Goal: Task Accomplishment & Management: Complete application form

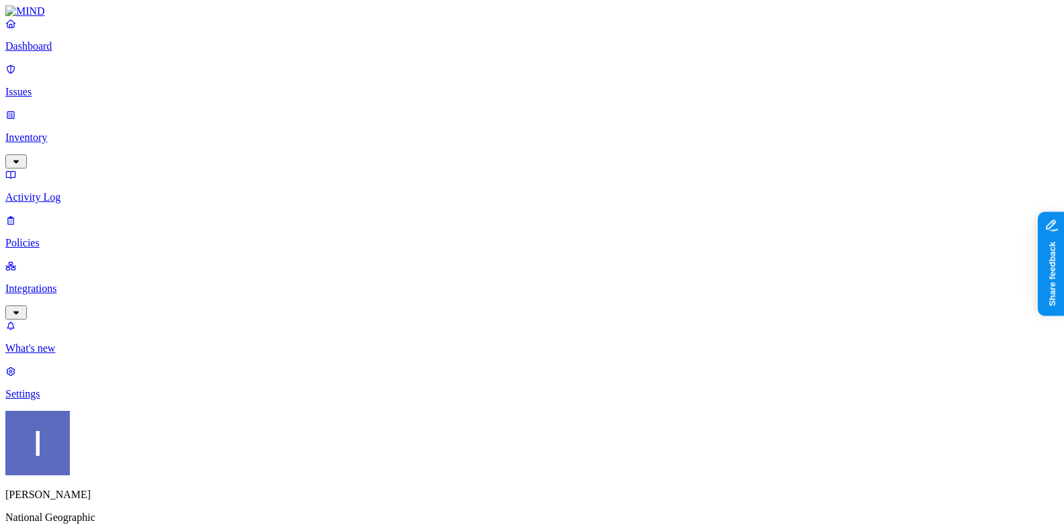
scroll to position [37, 0]
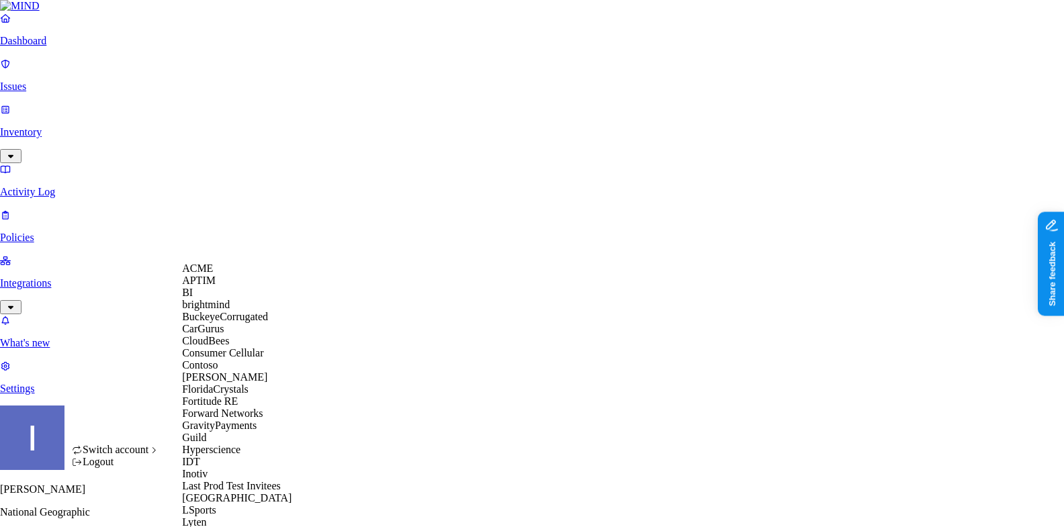
scroll to position [0, 0]
click at [221, 275] on div "ACME" at bounding box center [247, 269] width 130 height 12
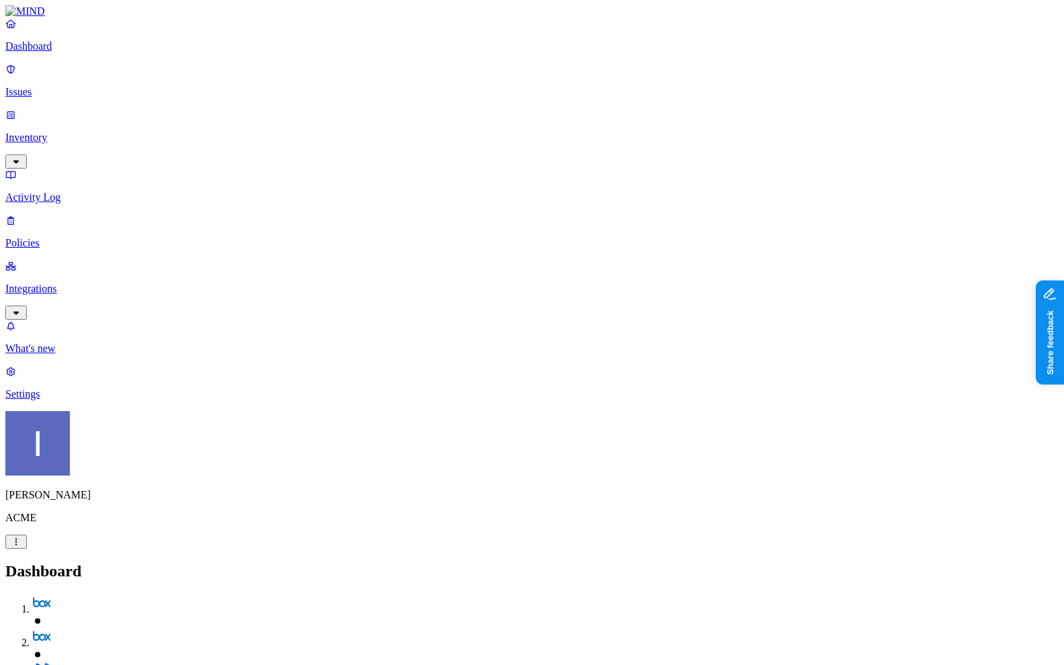
click at [113, 260] on link "Integrations" at bounding box center [531, 289] width 1053 height 58
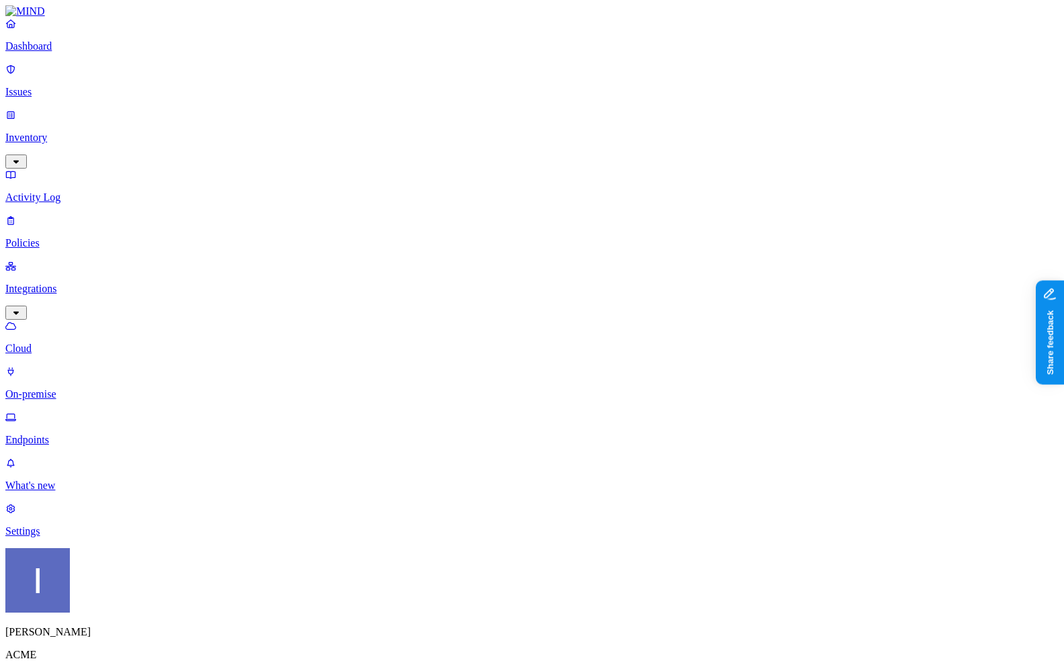
click at [97, 52] on p "Dashboard" at bounding box center [531, 46] width 1053 height 12
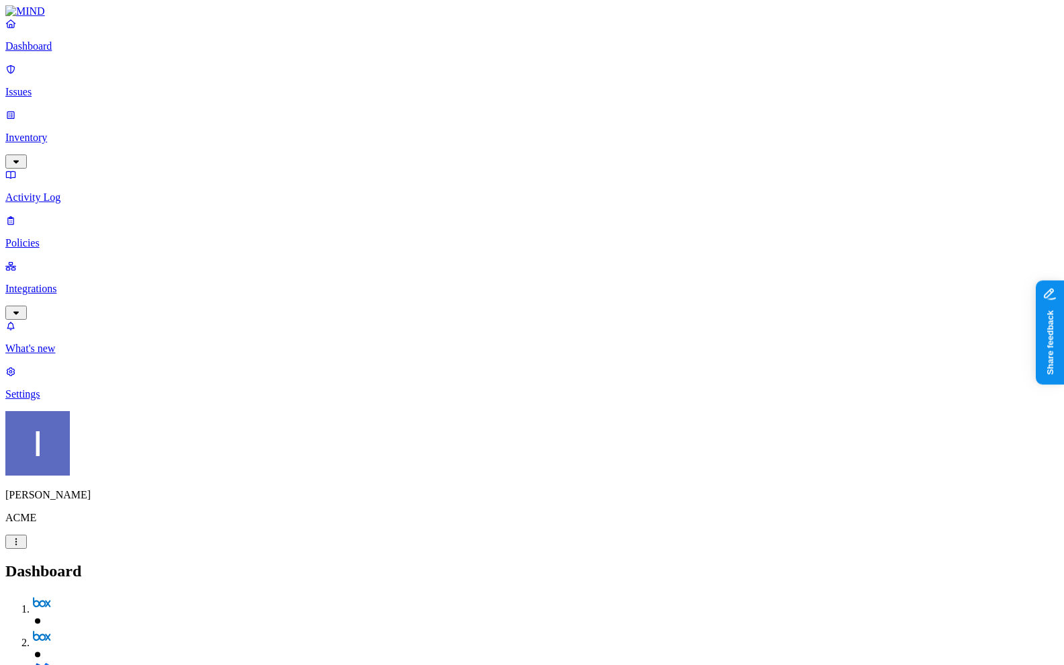
click at [92, 283] on p "Integrations" at bounding box center [531, 289] width 1053 height 12
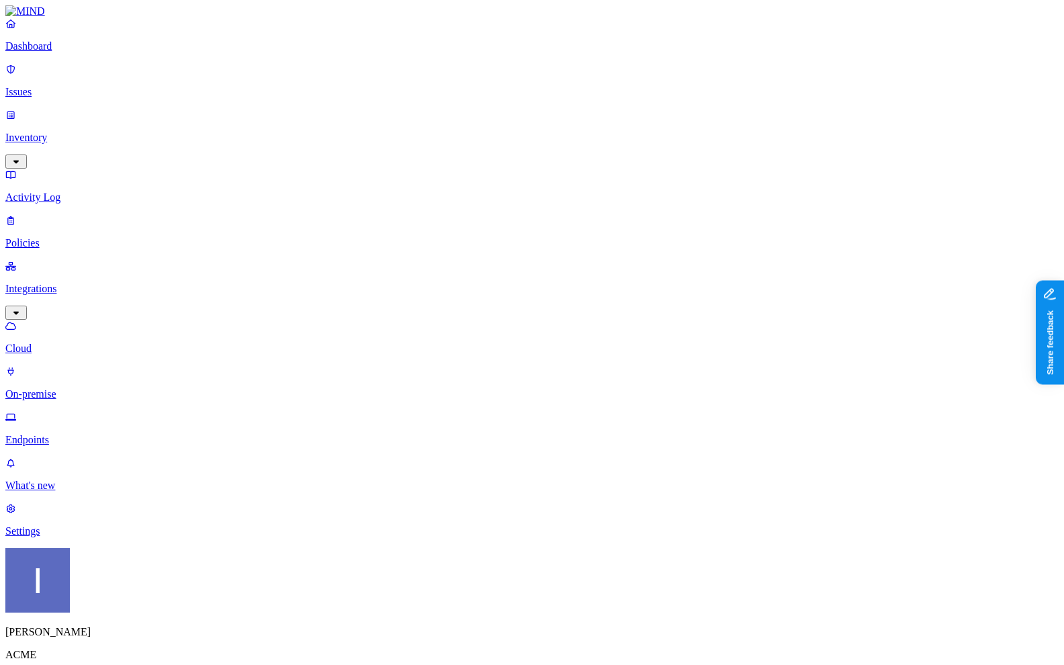
click at [87, 388] on p "On-premise" at bounding box center [531, 394] width 1053 height 12
click at [93, 434] on p "Endpoints" at bounding box center [531, 440] width 1053 height 12
click at [109, 52] on p "Dashboard" at bounding box center [531, 46] width 1053 height 12
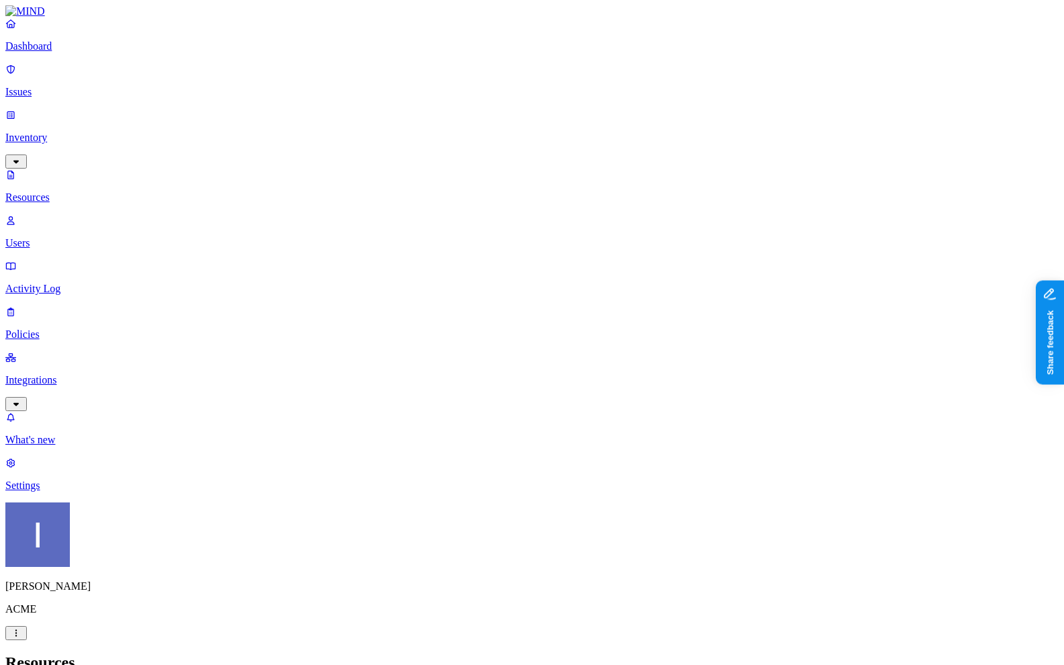
click at [81, 52] on p "Dashboard" at bounding box center [531, 46] width 1053 height 12
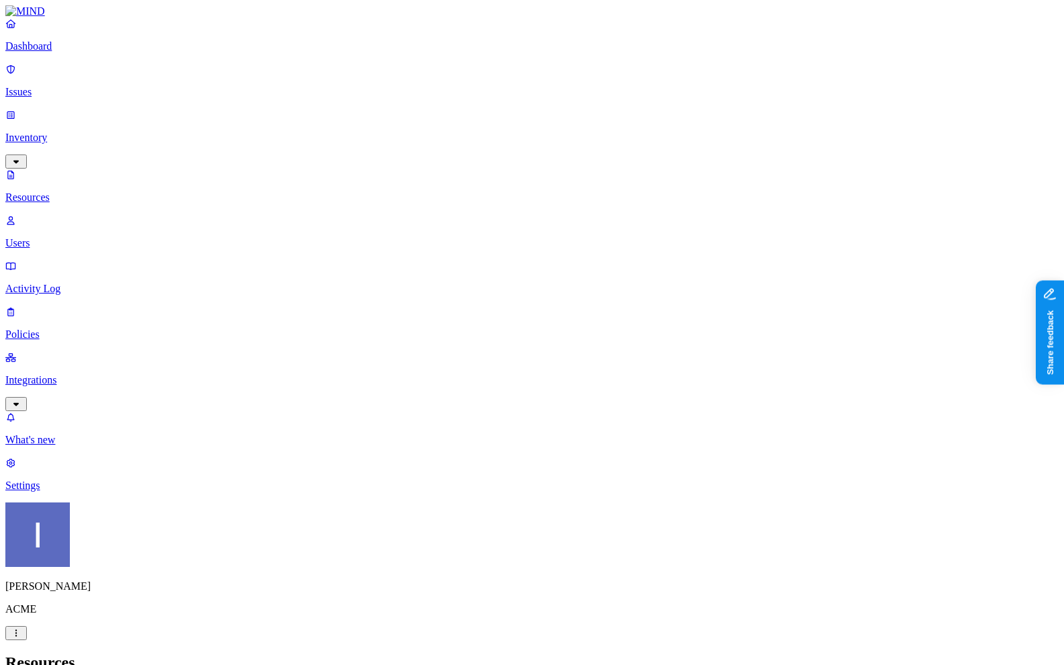
click at [87, 52] on p "Dashboard" at bounding box center [531, 46] width 1053 height 12
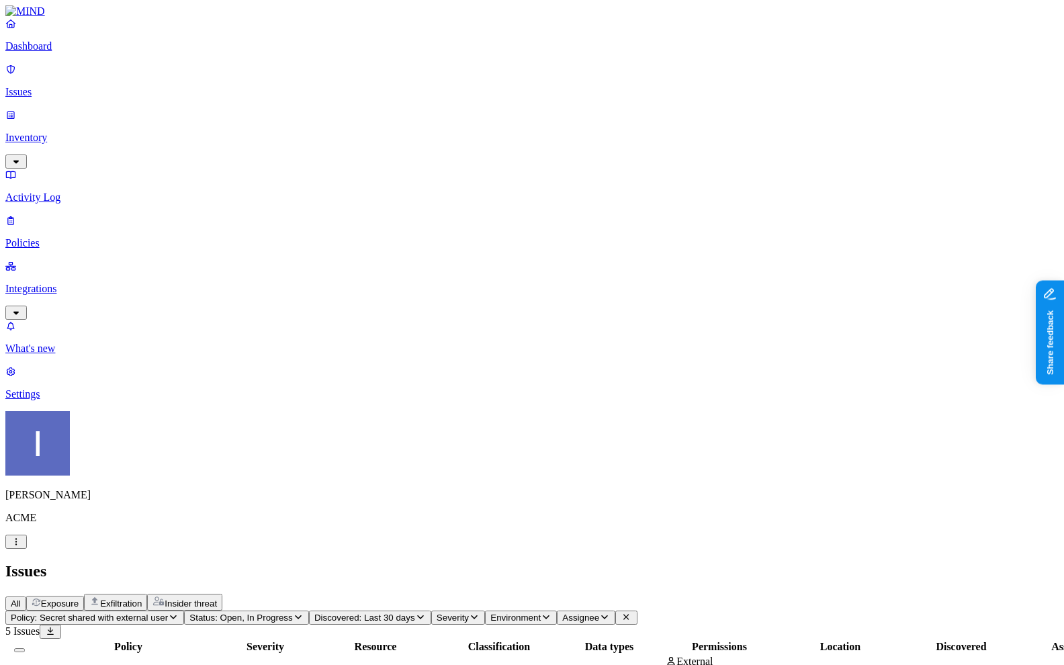
click at [142, 581] on span "Exfiltration" at bounding box center [121, 604] width 42 height 10
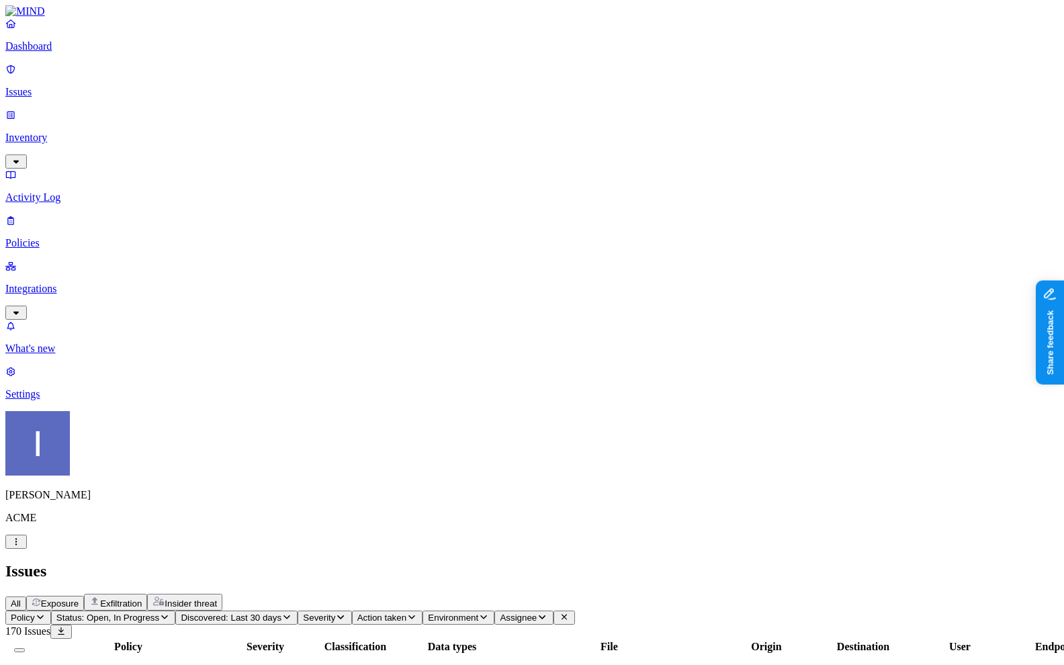
click at [93, 52] on p "Dashboard" at bounding box center [531, 46] width 1053 height 12
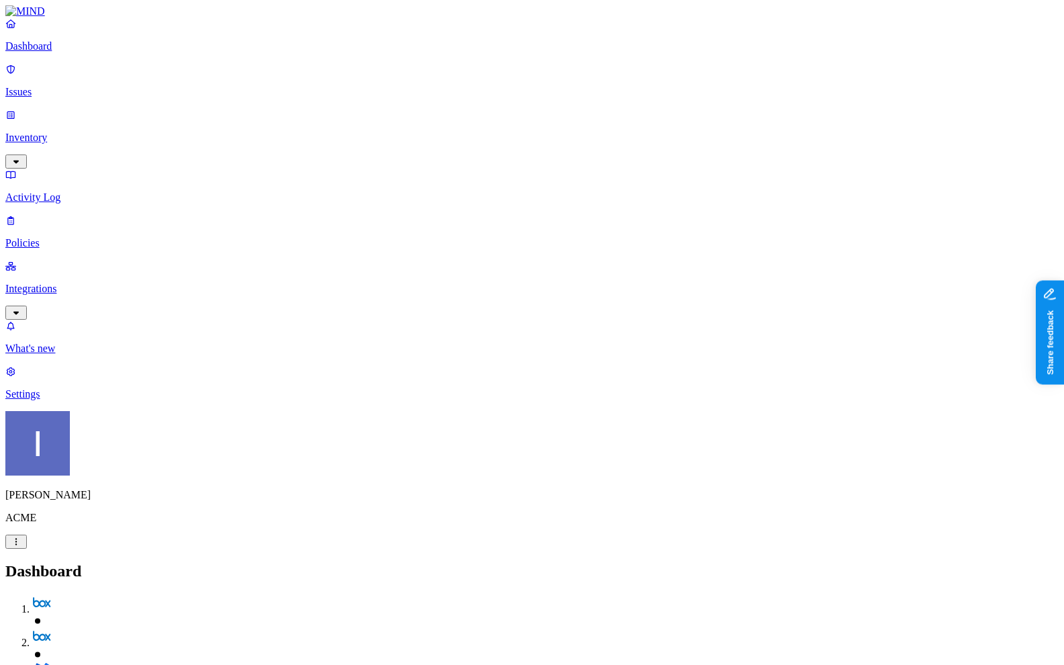
click at [80, 237] on p "Policies" at bounding box center [531, 243] width 1053 height 12
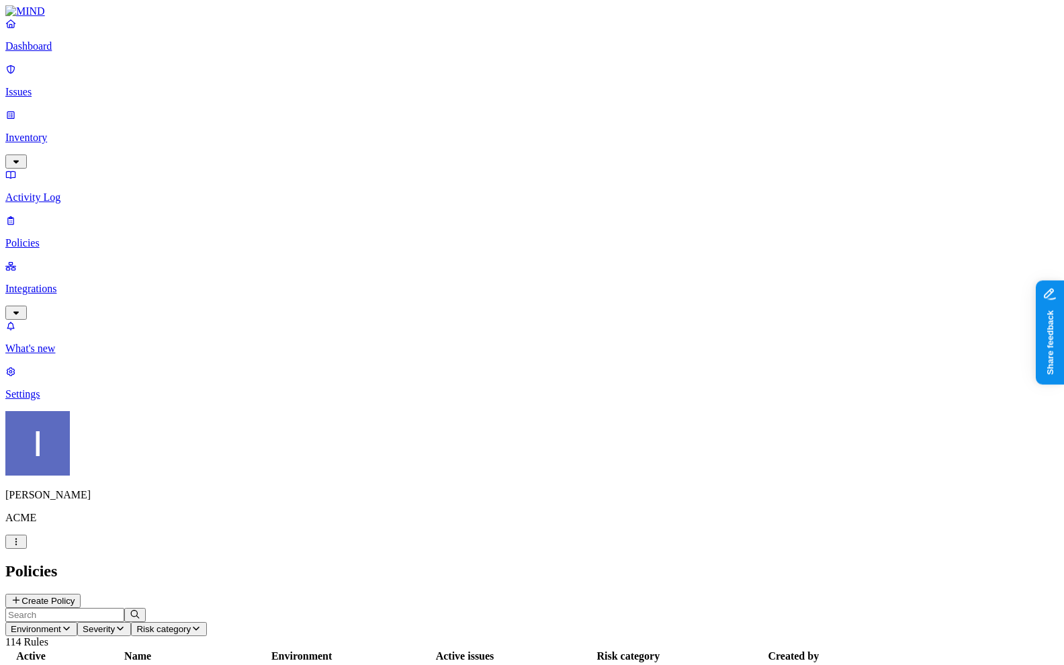
click at [81, 581] on button "Create Policy" at bounding box center [42, 601] width 75 height 14
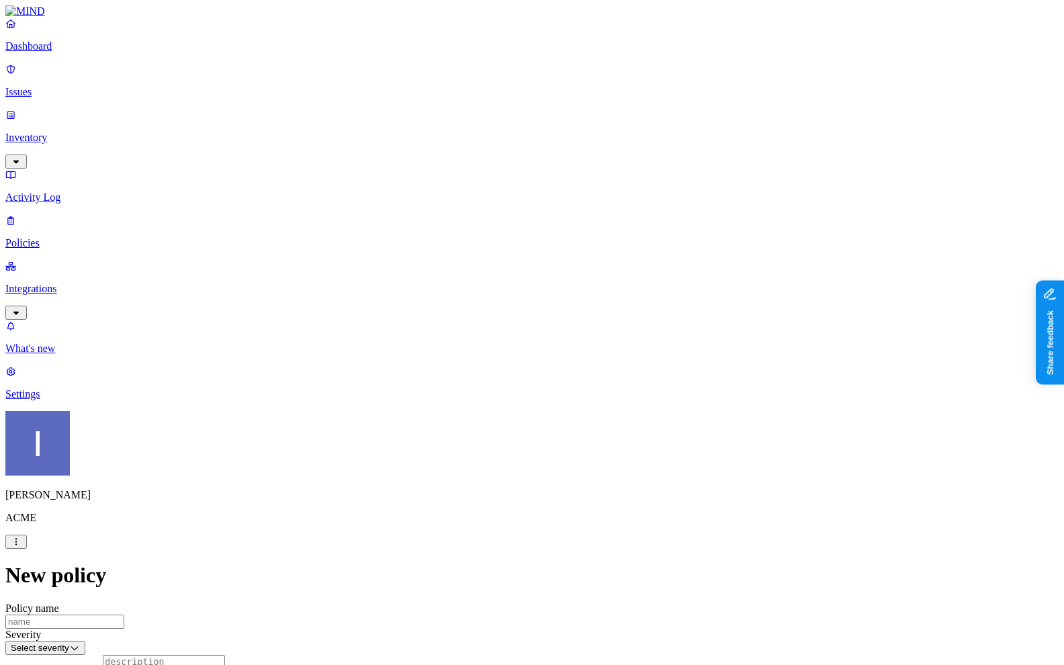
scroll to position [294, 0]
click at [456, 341] on label "Data type" at bounding box center [446, 334] width 20 height 24
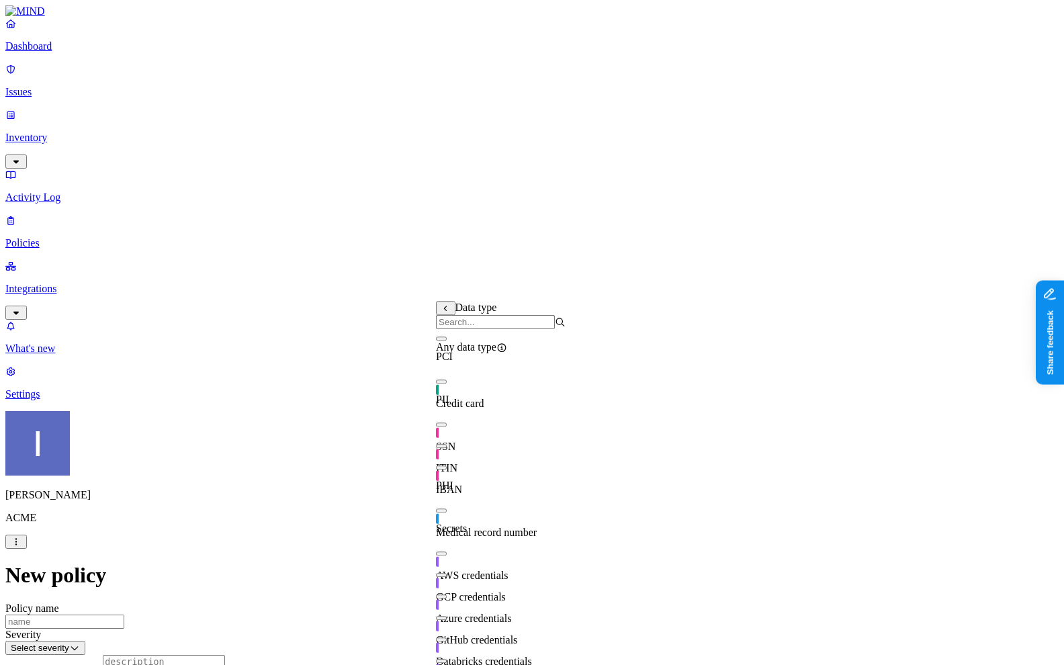
scroll to position [120, 0]
click at [447, 302] on div "Data type" at bounding box center [501, 315] width 130 height 28
click at [448, 312] on icon at bounding box center [445, 309] width 9 height 7
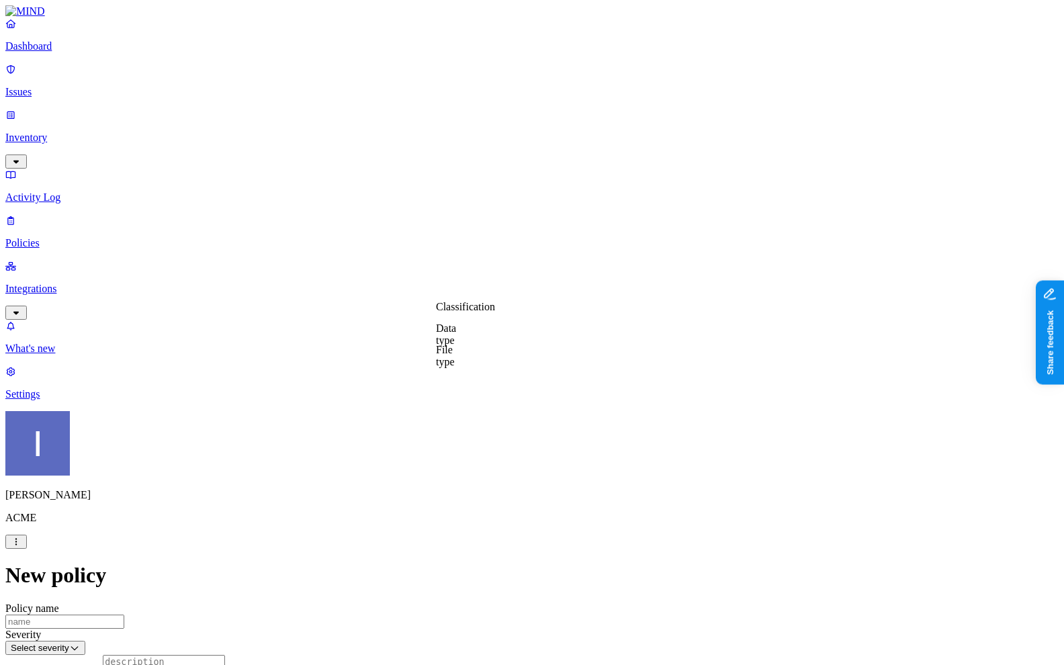
click at [455, 357] on label "File type" at bounding box center [445, 356] width 19 height 24
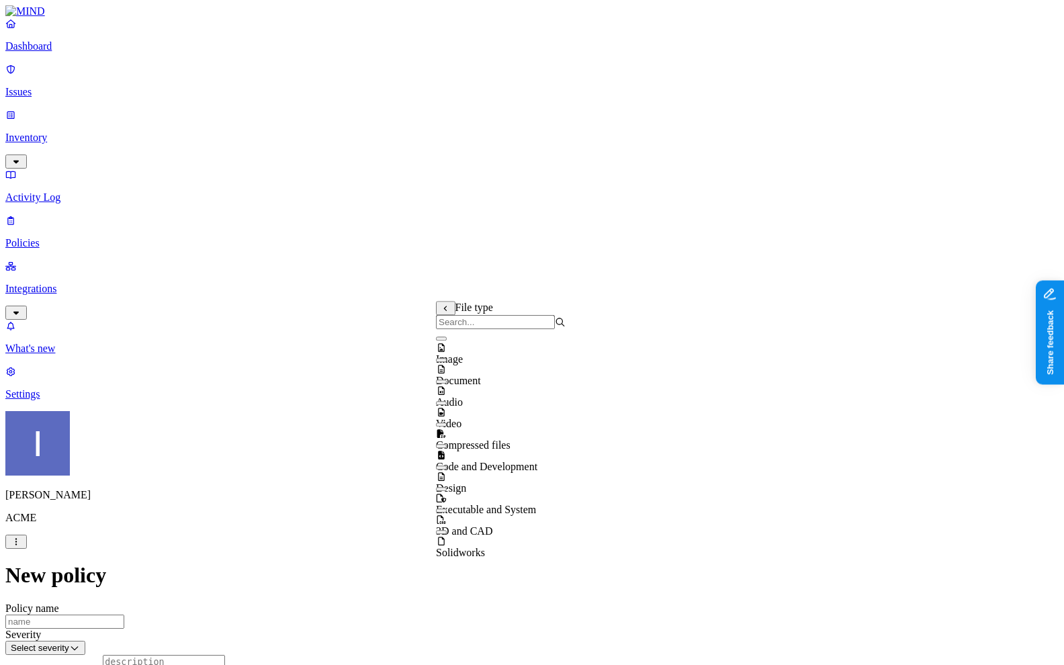
click at [445, 312] on icon at bounding box center [445, 309] width 9 height 7
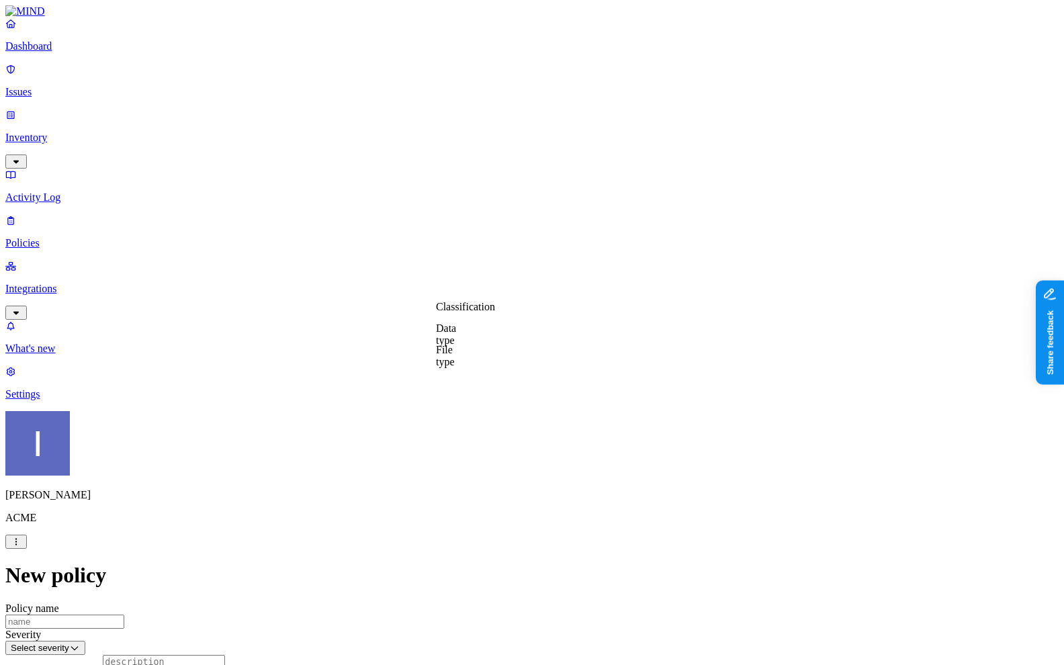
click at [463, 312] on label "Classification" at bounding box center [465, 306] width 59 height 11
click at [447, 438] on img at bounding box center [441, 432] width 11 height 11
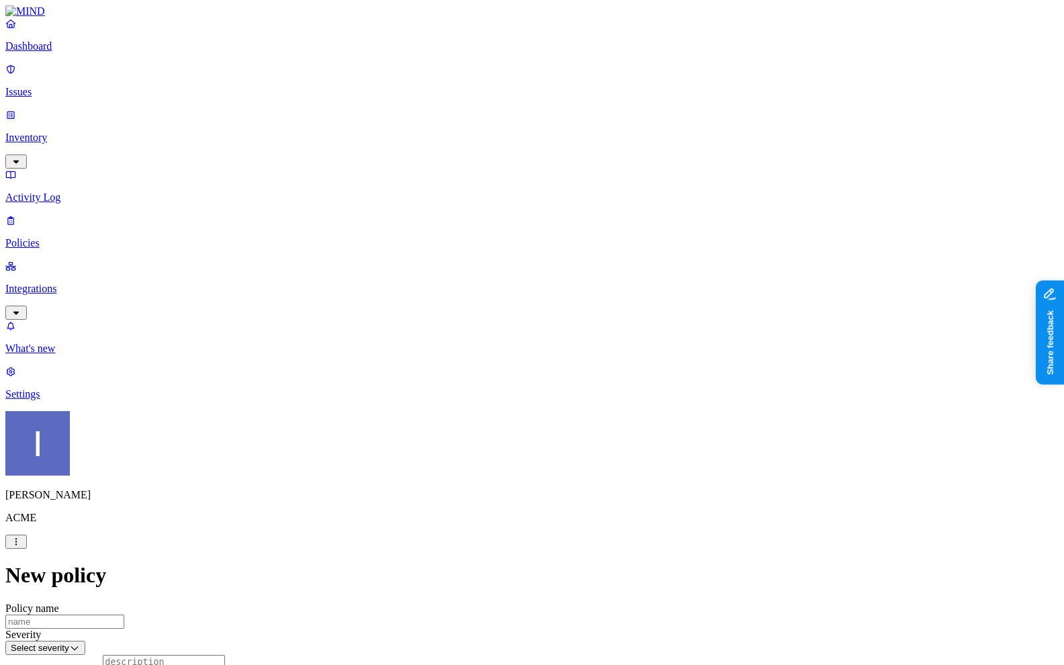
click at [455, 312] on label "Classification" at bounding box center [465, 306] width 59 height 11
click at [471, 368] on div "PII" at bounding box center [501, 370] width 130 height 38
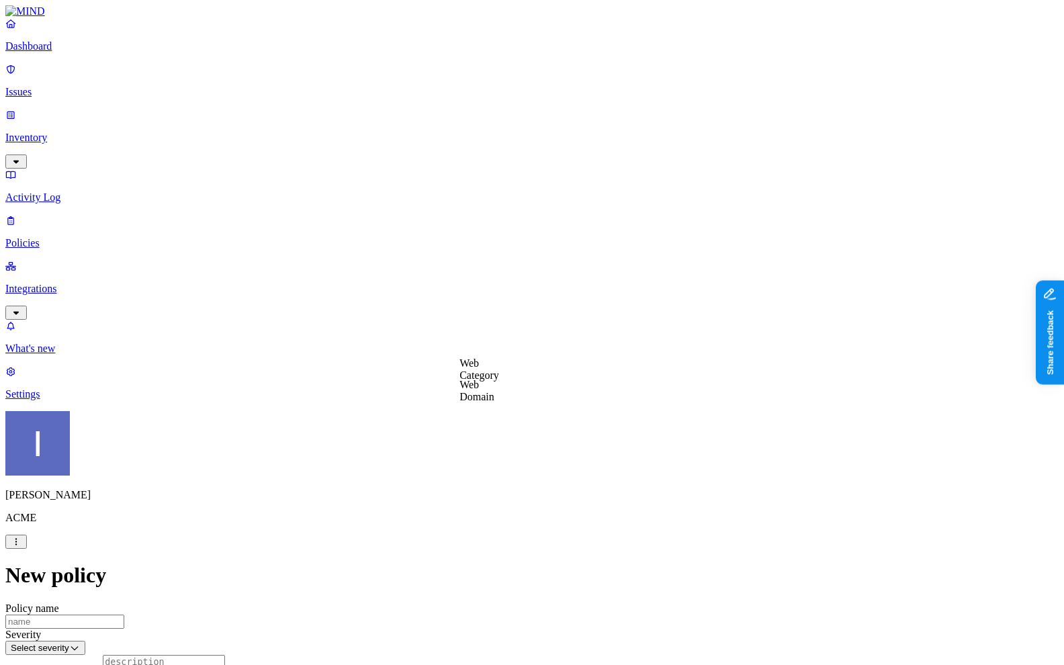
click at [487, 390] on label "Web Domain" at bounding box center [477, 391] width 35 height 24
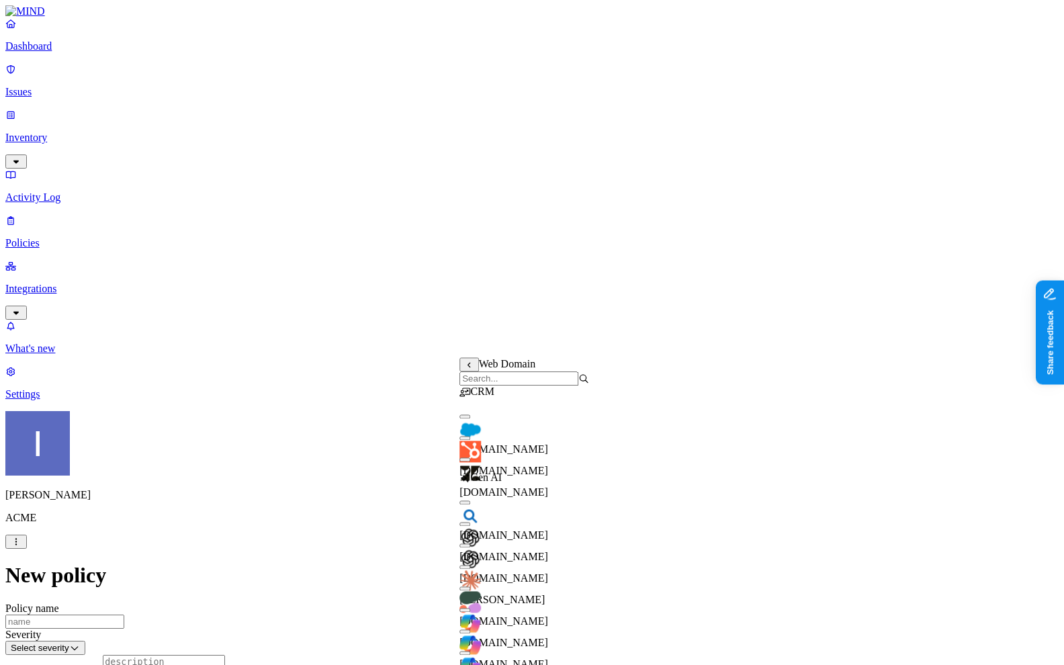
click at [492, 386] on input "search" at bounding box center [519, 379] width 119 height 14
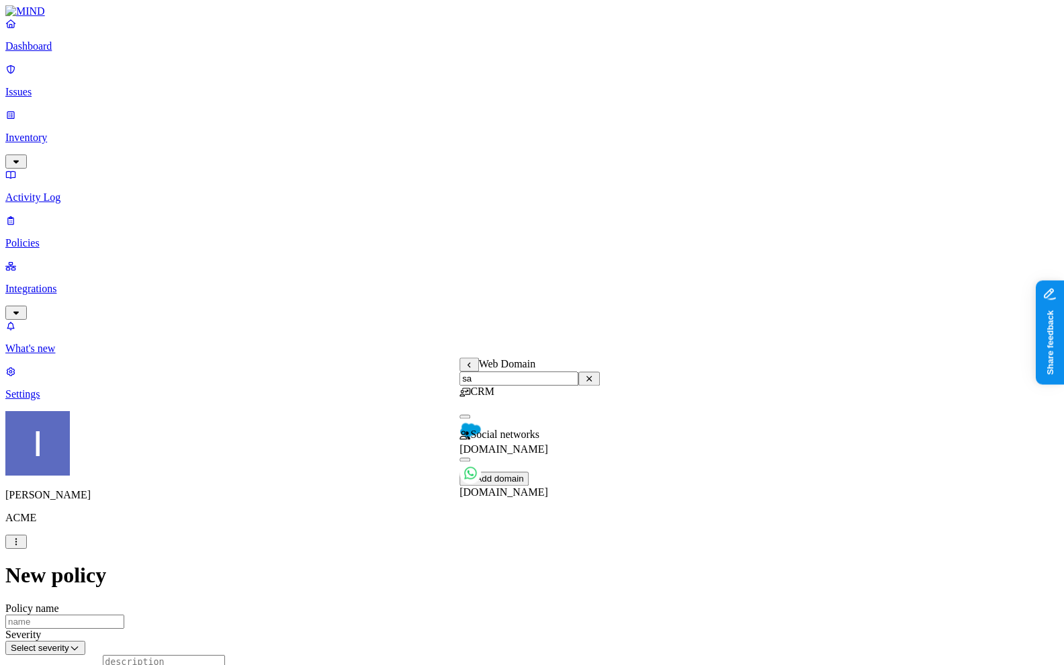
type input "sa"
click at [503, 443] on span "salesforce.com" at bounding box center [504, 448] width 89 height 11
click at [494, 451] on label "Web Domain" at bounding box center [477, 448] width 35 height 24
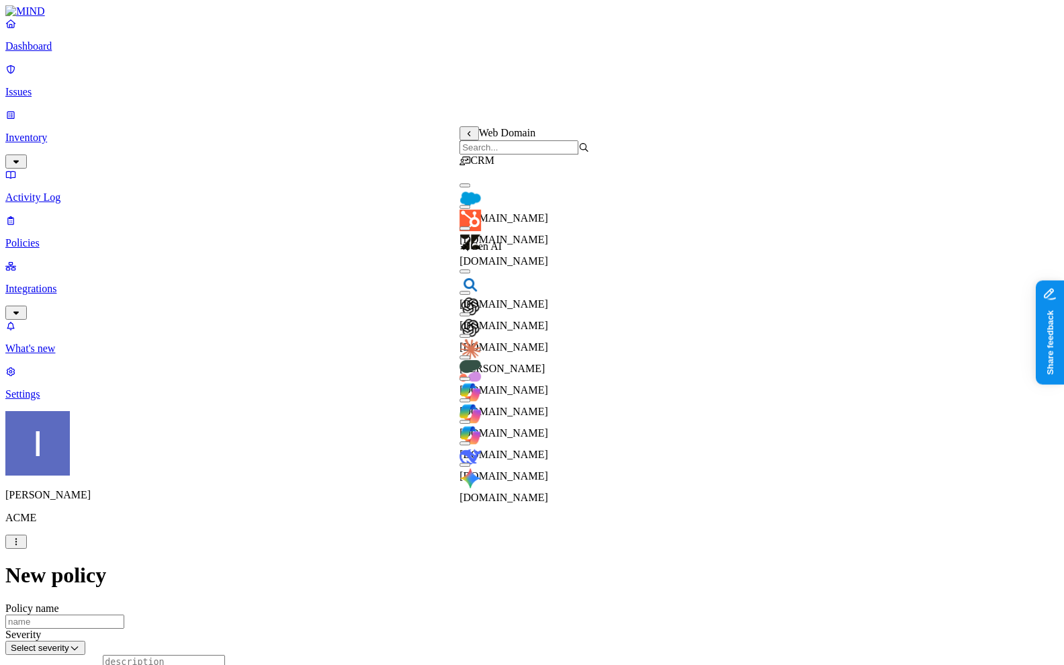
click at [521, 155] on input "search" at bounding box center [519, 147] width 119 height 14
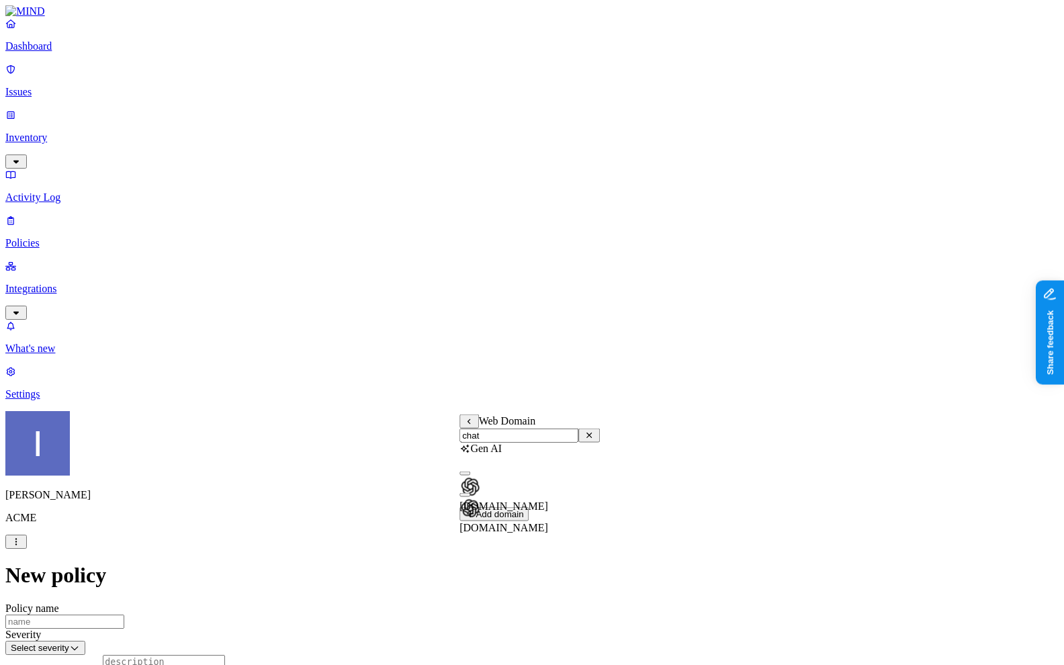
type input "chat"
click at [502, 522] on span "chatgpt.com" at bounding box center [504, 527] width 89 height 11
click at [544, 501] on span "chat.openai.com" at bounding box center [504, 506] width 89 height 11
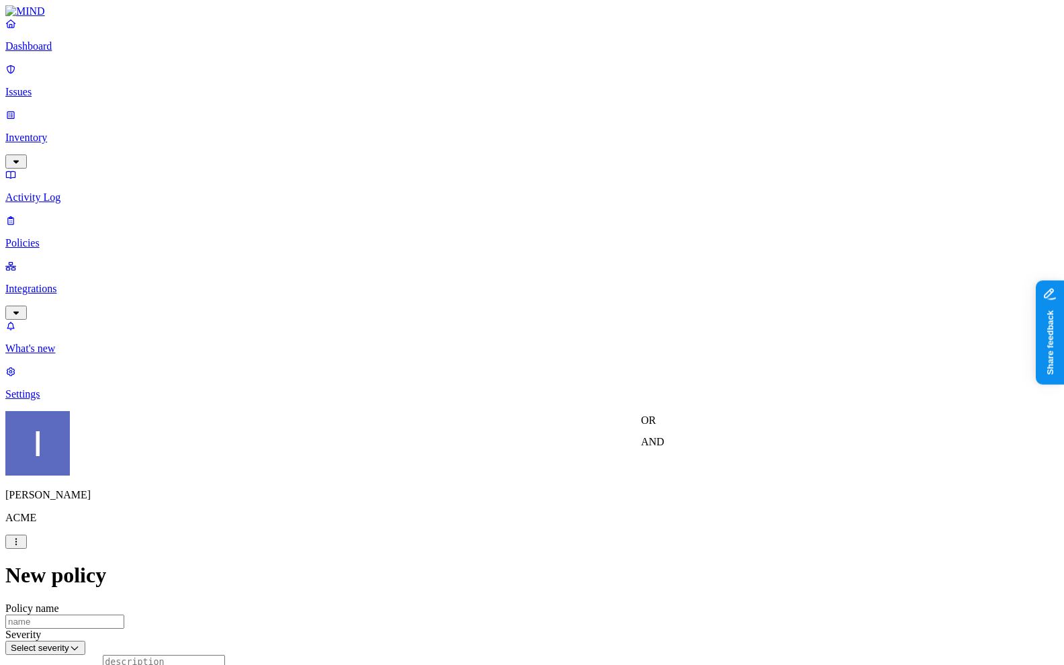
click at [655, 447] on label "AND" at bounding box center [653, 441] width 24 height 11
click at [677, 492] on label "Account type" at bounding box center [659, 484] width 36 height 24
click at [673, 440] on label "Unmanaged" at bounding box center [667, 434] width 52 height 11
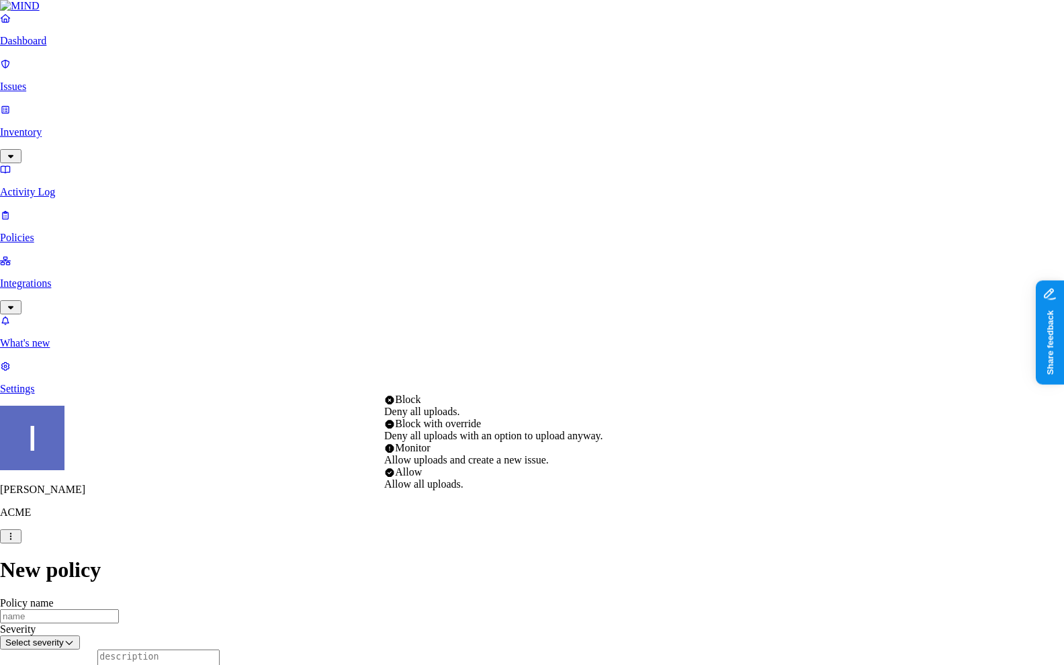
scroll to position [533, 0]
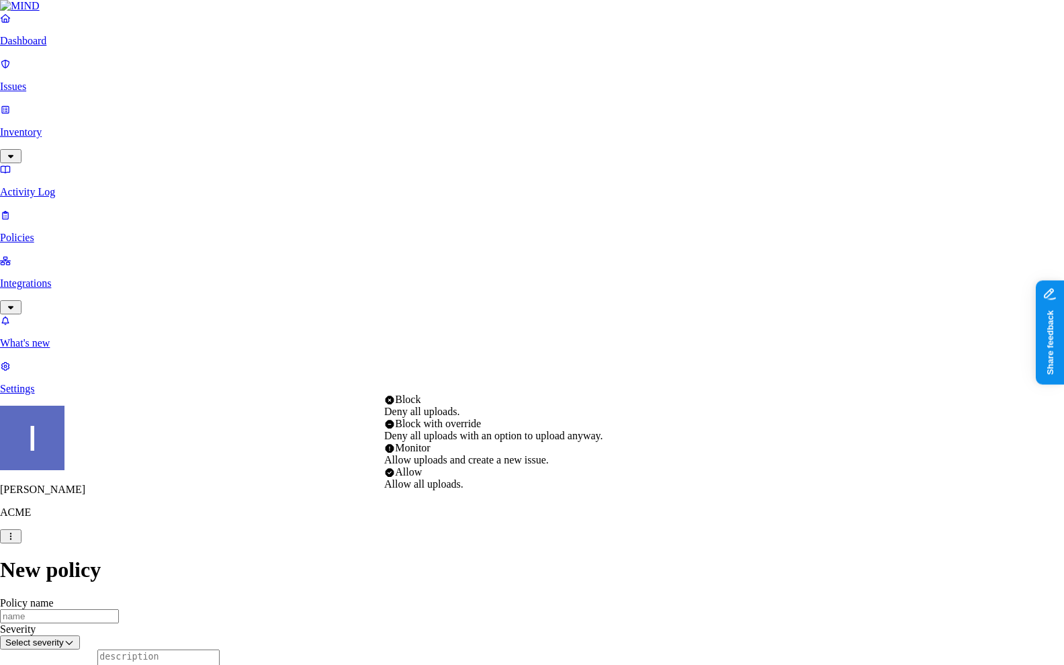
select select "3"
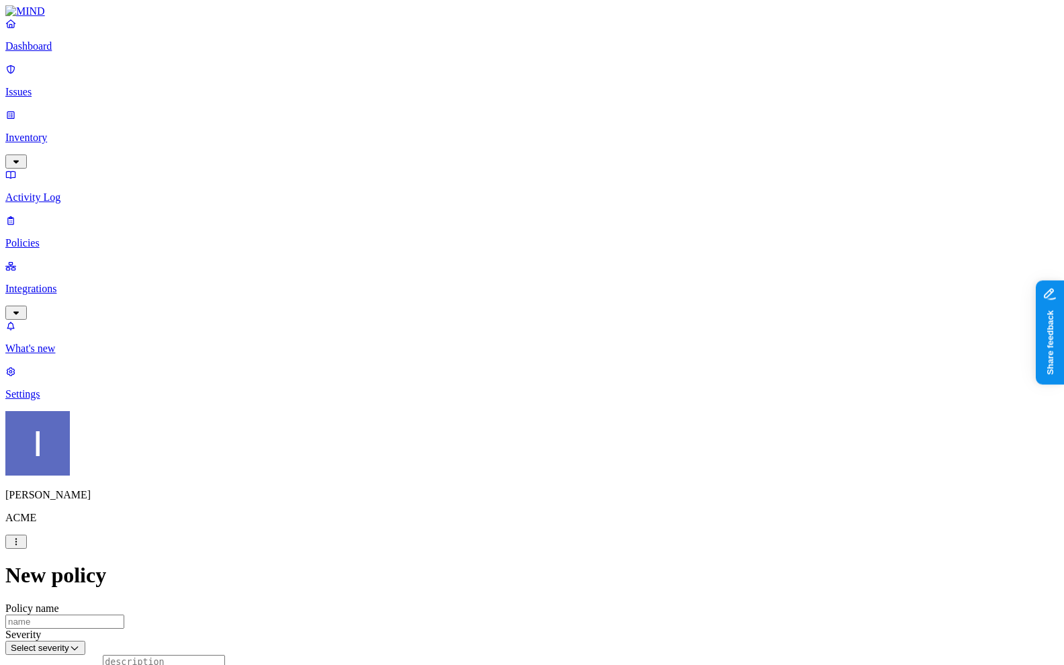
scroll to position [473, 0]
click at [95, 52] on p "Dashboard" at bounding box center [531, 46] width 1053 height 12
click at [93, 115] on link "Inventory" at bounding box center [531, 138] width 1053 height 58
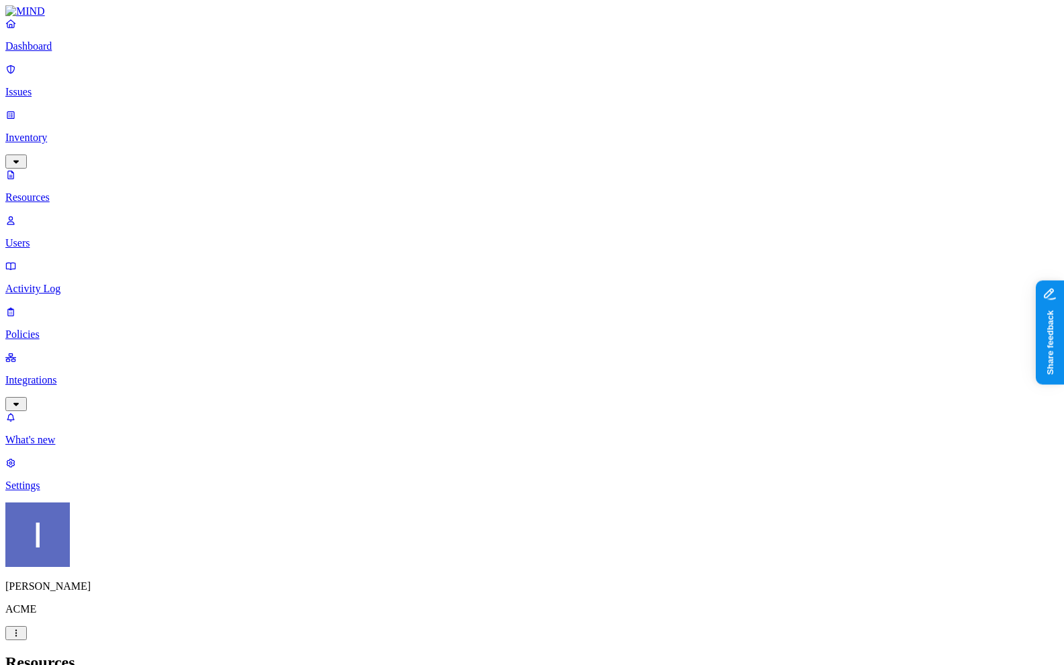
drag, startPoint x: 139, startPoint y: 243, endPoint x: 175, endPoint y: 444, distance: 204.8
click at [175, 444] on div "Dashboard Issues Inventory Resources Users Activity Log Policies Integrations W…" at bounding box center [531, 322] width 1053 height 635
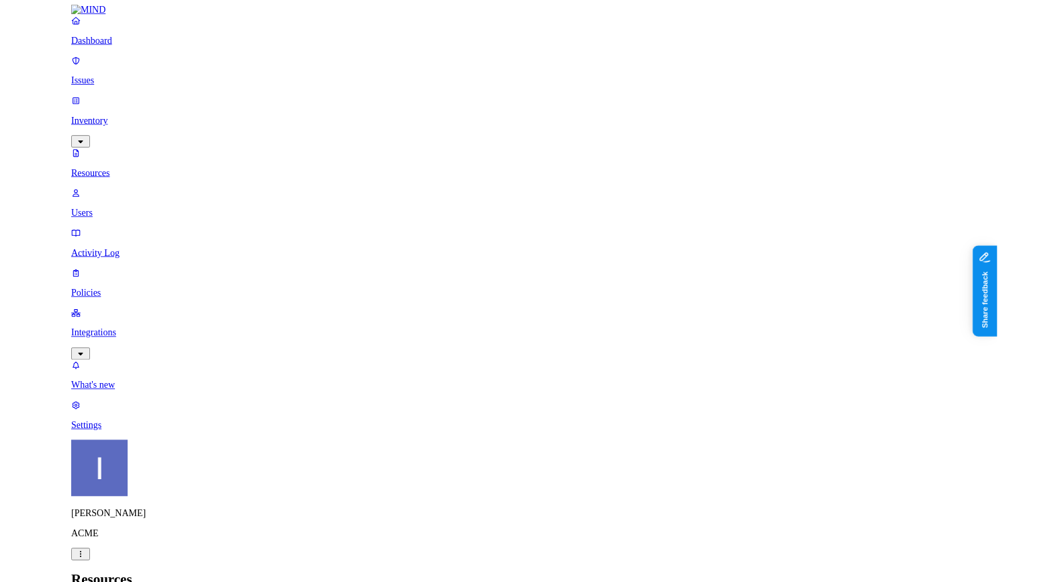
scroll to position [364, 0]
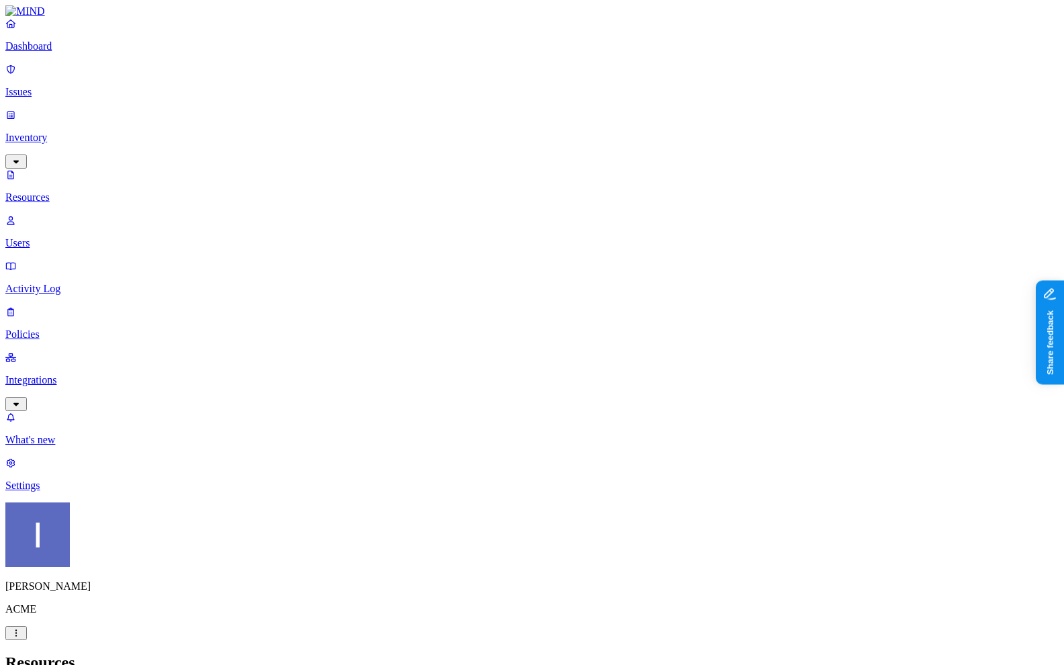
click at [67, 367] on nav "Dashboard Issues Inventory Resources Users Activity Log Policies Integrations W…" at bounding box center [531, 254] width 1053 height 474
click at [91, 52] on p "Dashboard" at bounding box center [531, 46] width 1053 height 12
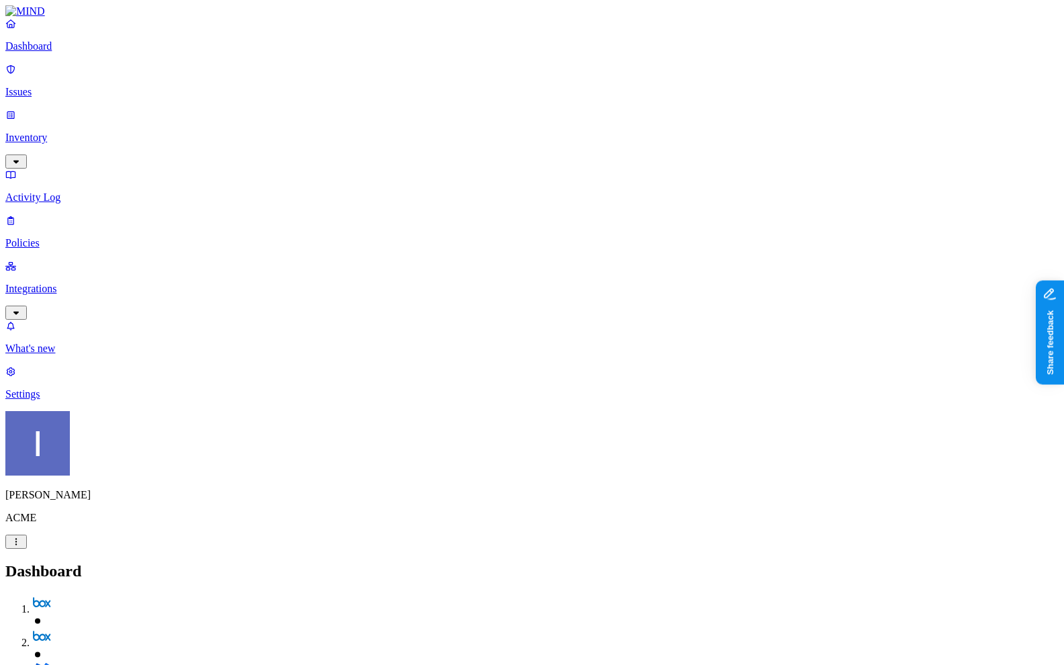
click at [69, 283] on p "Integrations" at bounding box center [531, 289] width 1053 height 12
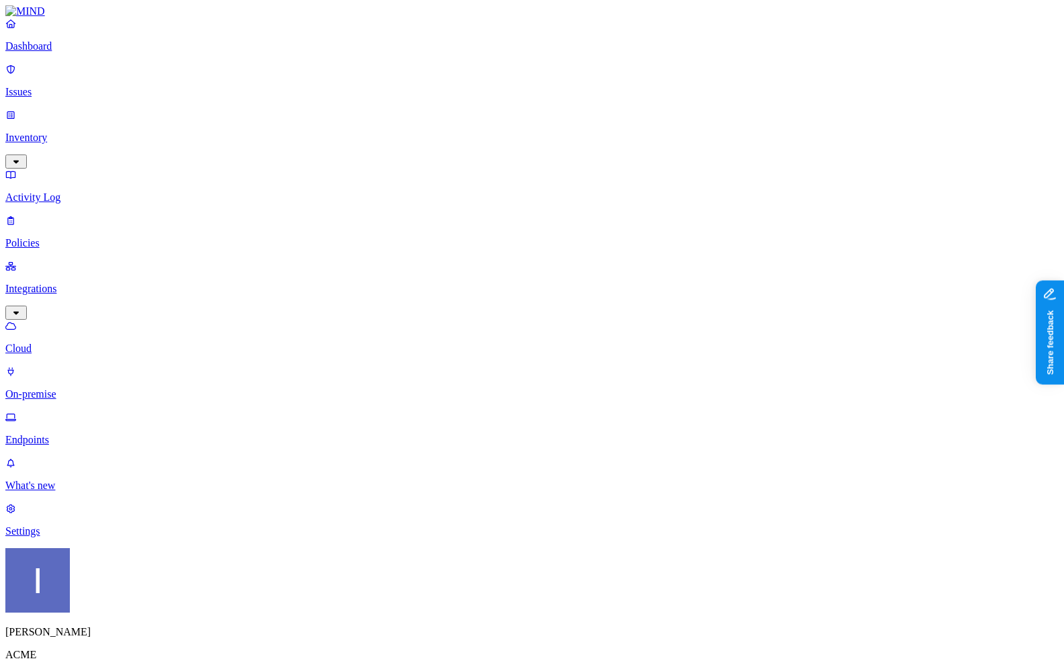
click at [65, 434] on p "Endpoints" at bounding box center [531, 440] width 1053 height 12
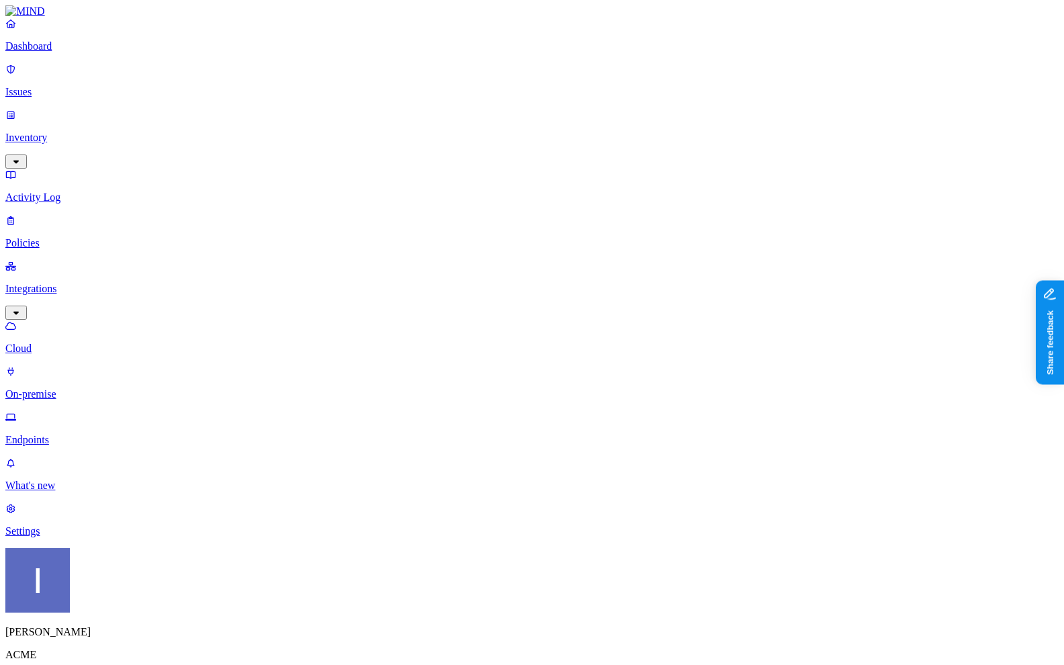
click at [115, 109] on link "Inventory" at bounding box center [531, 138] width 1053 height 58
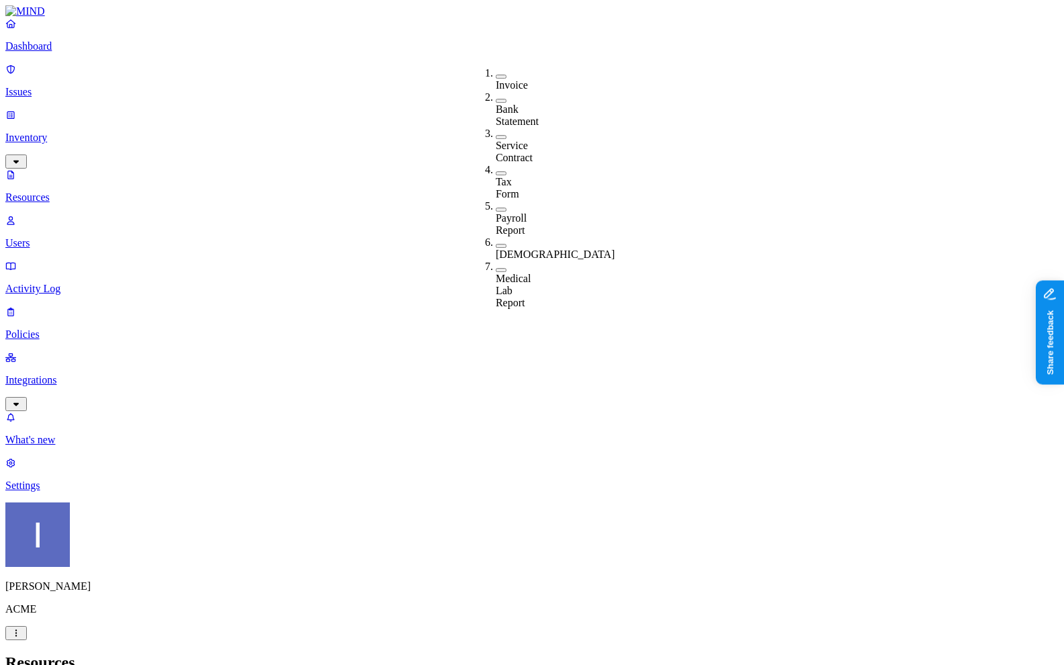
click at [496, 103] on div "Bank Statement" at bounding box center [496, 115] width 0 height 24
